Goal: Find specific page/section: Find specific page/section

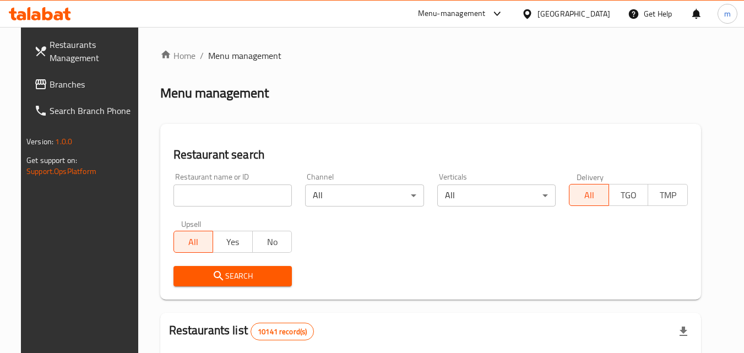
click at [106, 80] on span "Branches" at bounding box center [93, 84] width 87 height 13
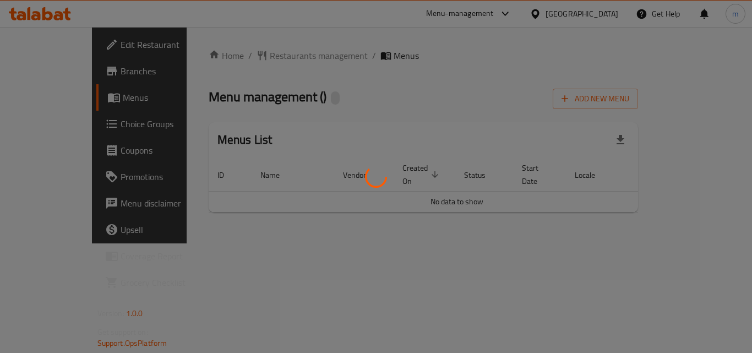
click at [340, 105] on div at bounding box center [376, 176] width 752 height 353
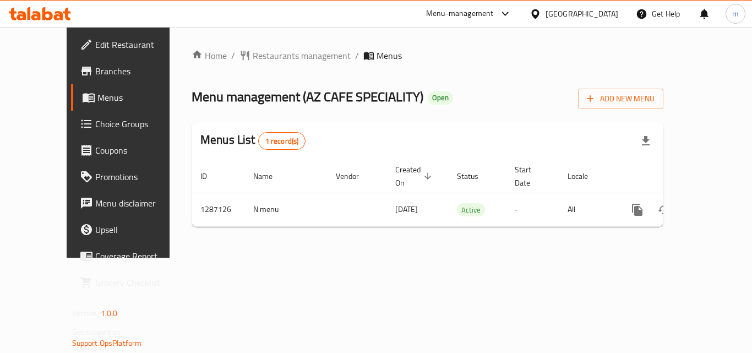
click at [51, 10] on icon at bounding box center [40, 13] width 62 height 13
